Goal: Task Accomplishment & Management: Use online tool/utility

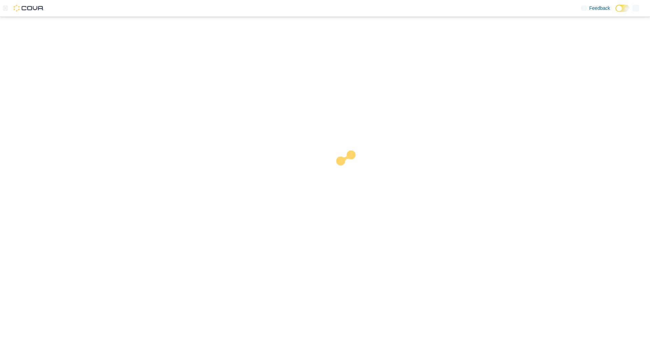
click at [161, 30] on div at bounding box center [325, 177] width 650 height 321
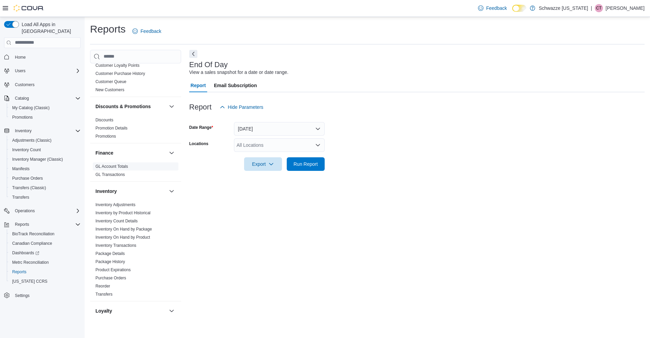
scroll to position [98, 0]
click at [147, 227] on link "Inventory On Hand by Package" at bounding box center [124, 228] width 57 height 5
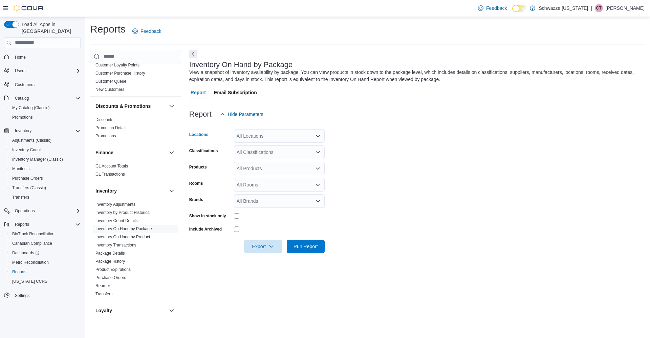
click at [258, 137] on div "All Locations" at bounding box center [279, 136] width 91 height 14
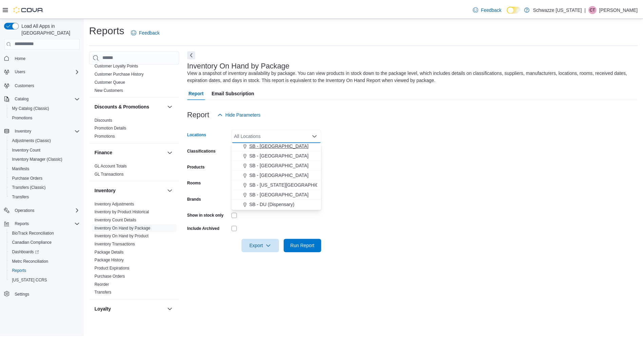
scroll to position [115, 0]
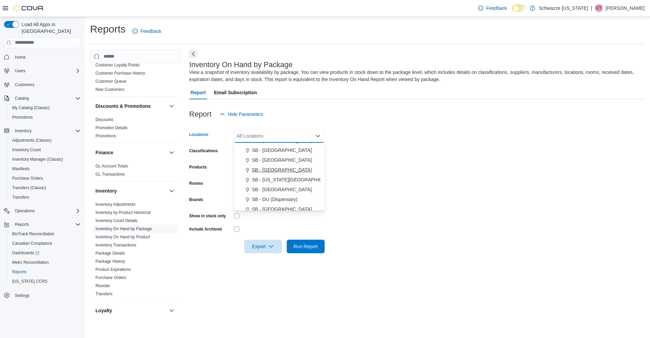
click at [255, 169] on span "SB - Brighton" at bounding box center [282, 169] width 60 height 7
click at [374, 199] on form "Locations SB - Brighton Combo box. Selected. SB - Brighton. Press Backspace to …" at bounding box center [417, 187] width 456 height 132
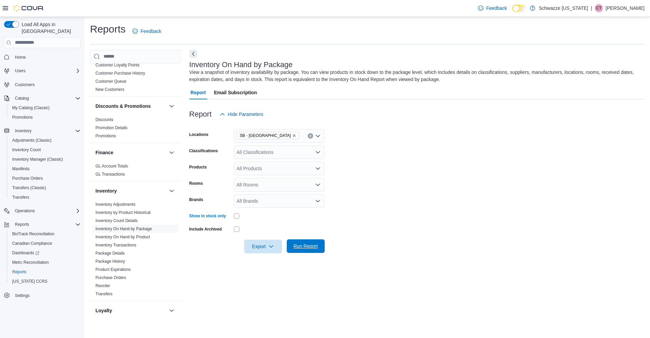
click at [306, 249] on span "Run Report" at bounding box center [306, 246] width 24 height 7
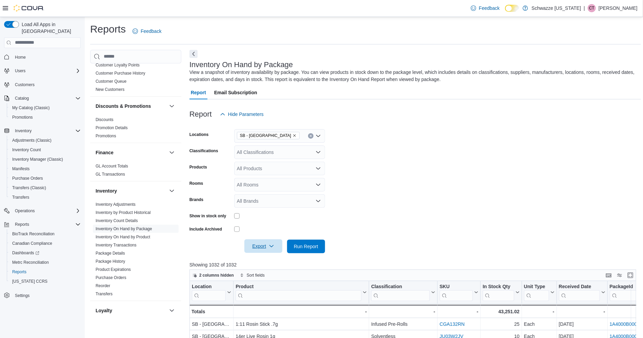
click at [268, 247] on span "Export" at bounding box center [263, 246] width 30 height 14
click at [271, 261] on span "Export to Excel" at bounding box center [264, 259] width 30 height 5
click at [122, 279] on link "Purchase Orders" at bounding box center [111, 277] width 31 height 5
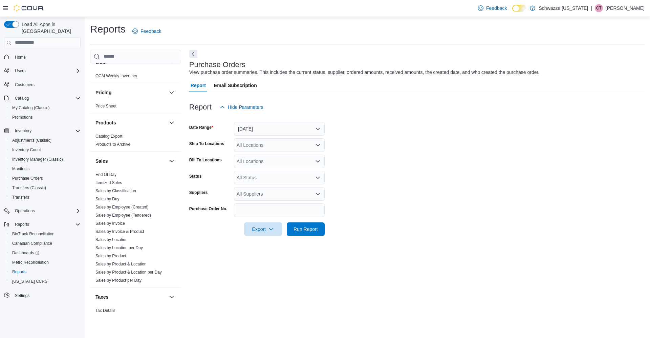
scroll to position [430, 0]
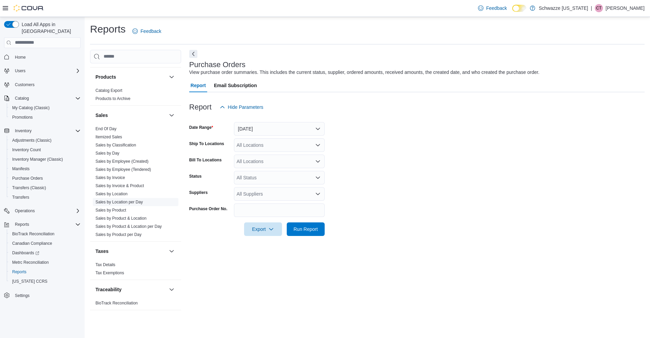
click at [134, 203] on link "Sales by Location per Day" at bounding box center [119, 202] width 47 height 5
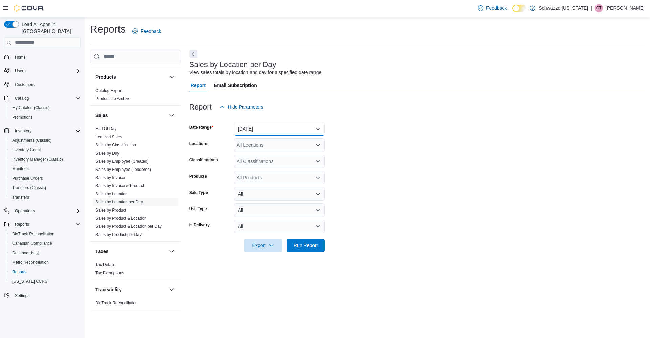
click at [282, 133] on button "Yesterday" at bounding box center [279, 129] width 91 height 14
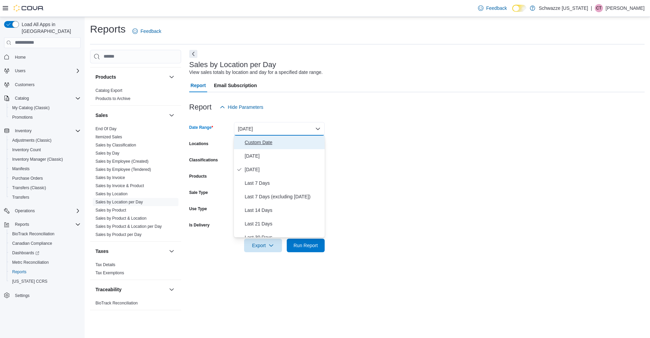
click at [266, 142] on span "Custom Date" at bounding box center [283, 142] width 77 height 8
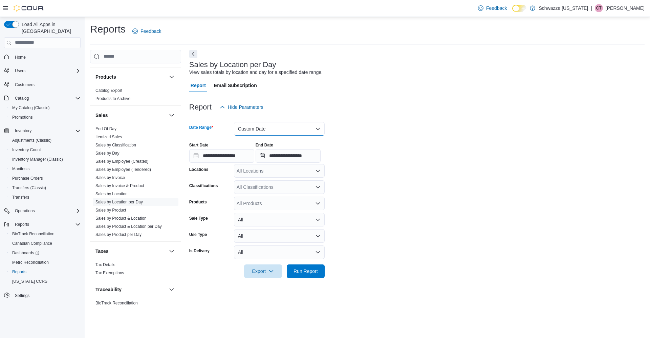
click at [281, 128] on button "Custom Date" at bounding box center [279, 129] width 91 height 14
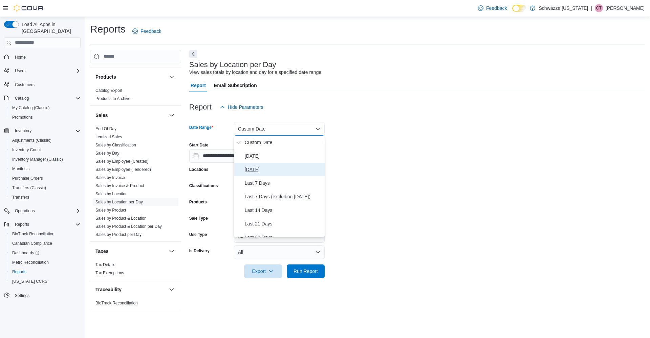
click at [264, 168] on span "Yesterday" at bounding box center [283, 169] width 77 height 8
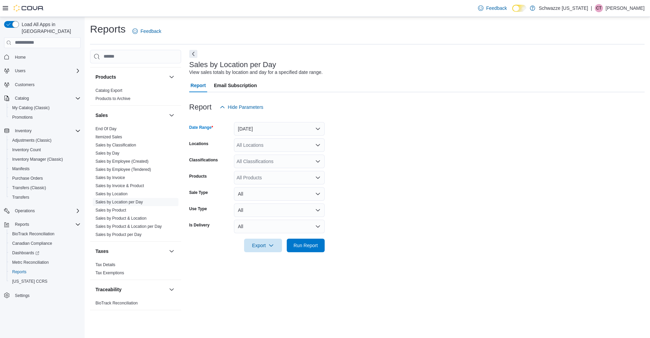
click at [277, 147] on div "All Locations" at bounding box center [279, 145] width 91 height 14
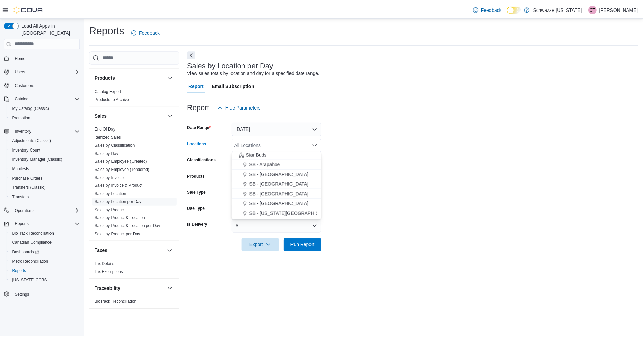
scroll to position [92, 0]
click at [276, 201] on span "SB - Brighton" at bounding box center [282, 201] width 60 height 7
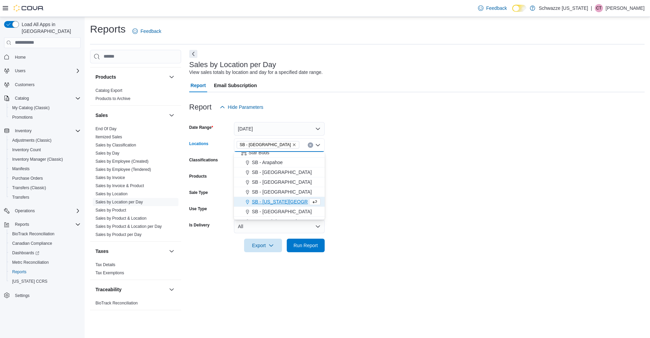
click at [360, 177] on form "Date Range Yesterday Locations SB - Brighton Combo box. Selected. SB - Brighton…" at bounding box center [417, 183] width 456 height 138
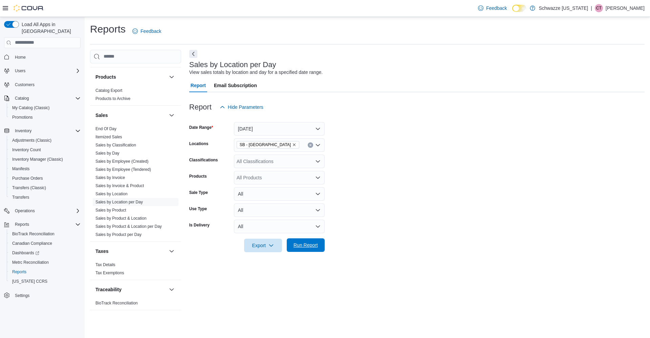
click at [313, 244] on span "Run Report" at bounding box center [306, 245] width 24 height 7
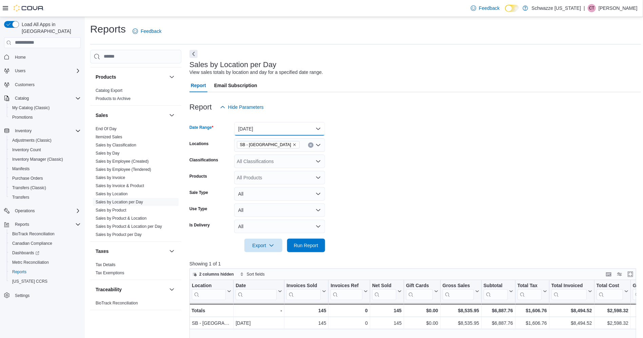
click at [297, 132] on button "Yesterday" at bounding box center [279, 129] width 91 height 14
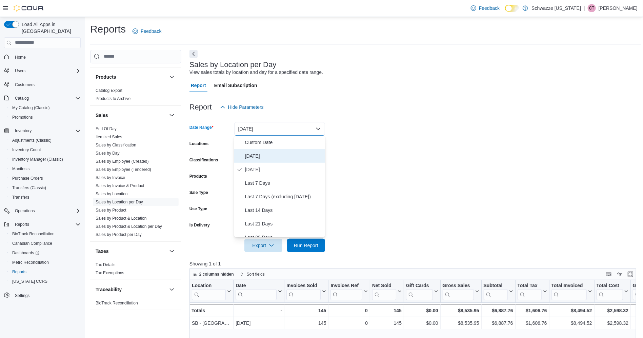
click at [264, 158] on span "Today" at bounding box center [283, 156] width 77 height 8
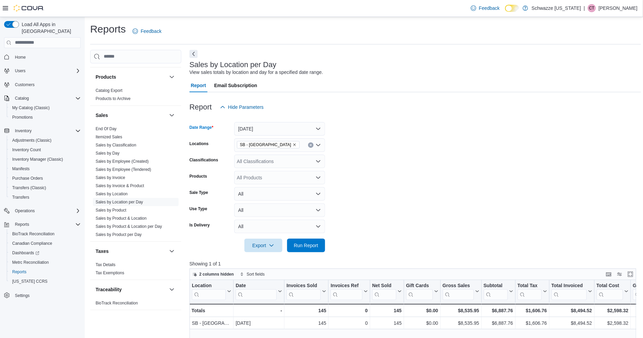
click at [367, 177] on form "Date Range Today Locations SB - Brighton Classifications All Classifications Pr…" at bounding box center [414, 183] width 451 height 138
click at [310, 240] on span "Run Report" at bounding box center [306, 245] width 30 height 14
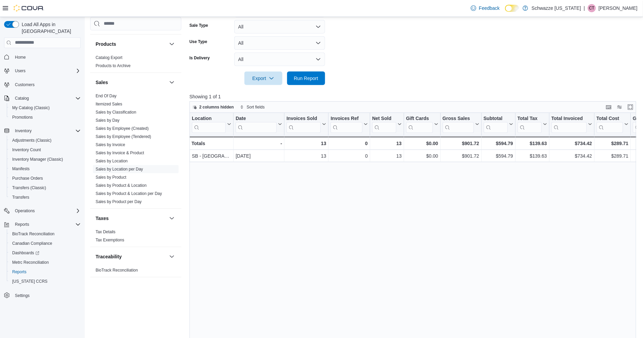
scroll to position [206, 0]
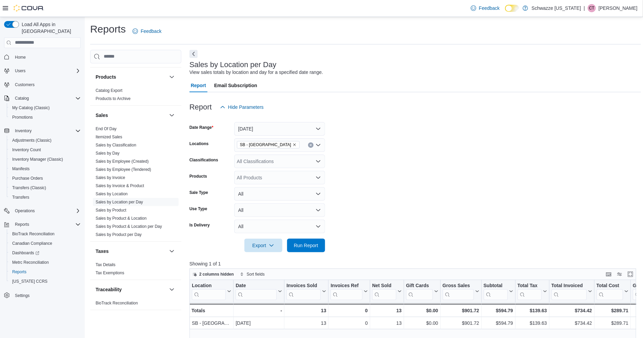
scroll to position [206, 0]
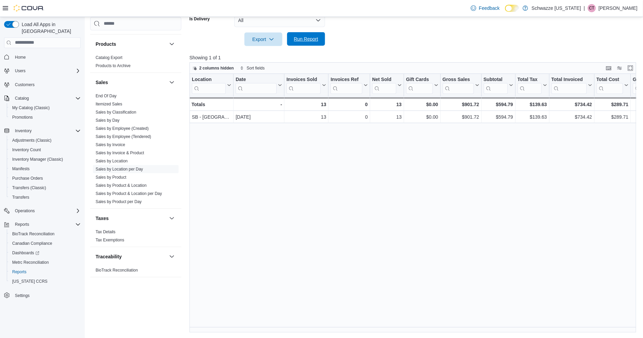
click at [305, 44] on span "Run Report" at bounding box center [306, 39] width 30 height 14
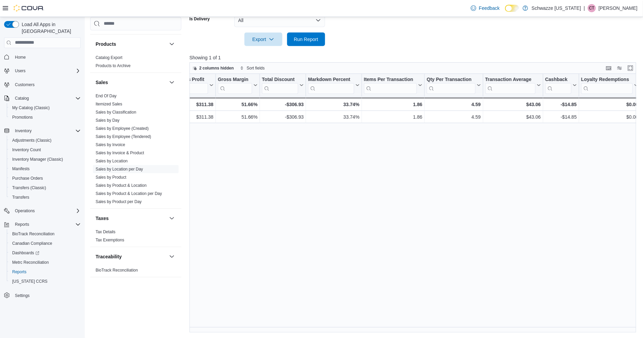
scroll to position [0, 456]
click at [117, 97] on span "End Of Day" at bounding box center [136, 96] width 86 height 8
click at [105, 96] on link "End Of Day" at bounding box center [106, 96] width 21 height 5
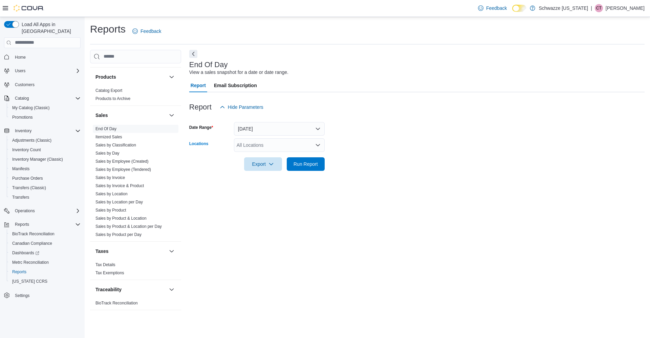
click at [295, 146] on div "All Locations" at bounding box center [279, 145] width 91 height 14
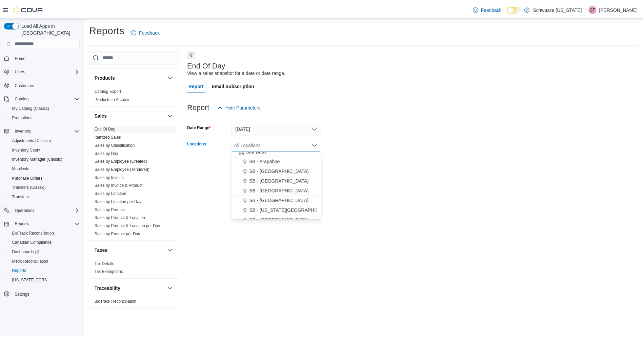
scroll to position [106, 0]
click at [277, 186] on span "SB - Brighton" at bounding box center [282, 188] width 60 height 7
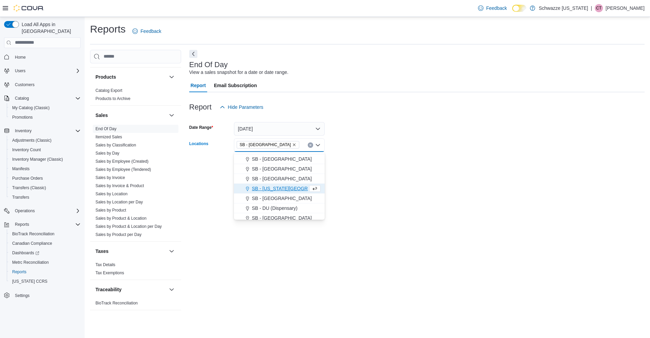
click at [374, 171] on div at bounding box center [417, 175] width 456 height 8
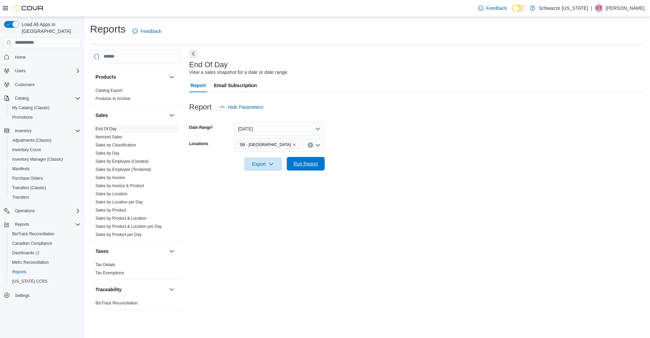
click at [308, 160] on span "Run Report" at bounding box center [306, 164] width 30 height 14
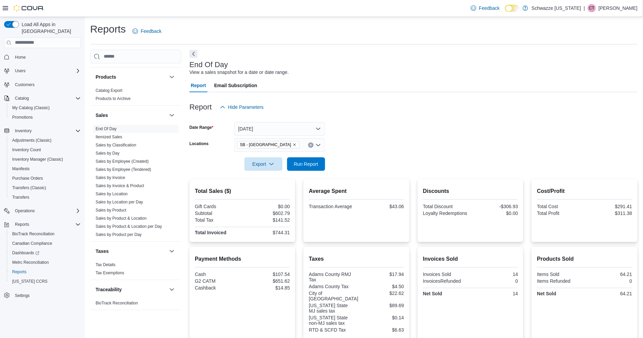
scroll to position [66, 0]
